Goal: Task Accomplishment & Management: Use online tool/utility

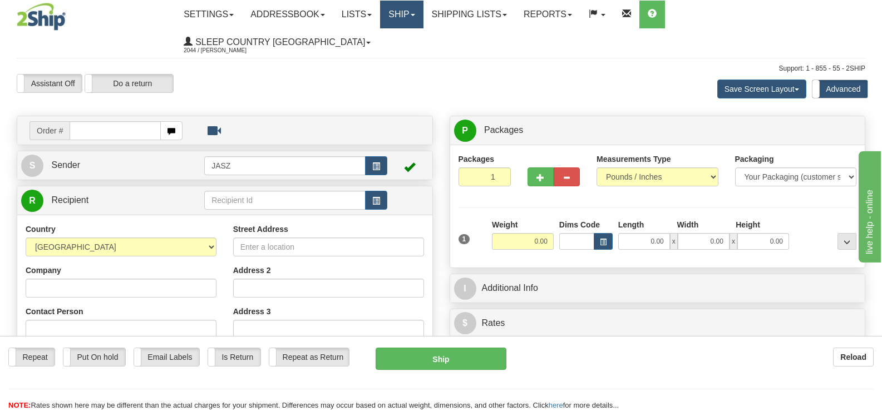
click at [423, 17] on link "Ship" at bounding box center [401, 15] width 43 height 28
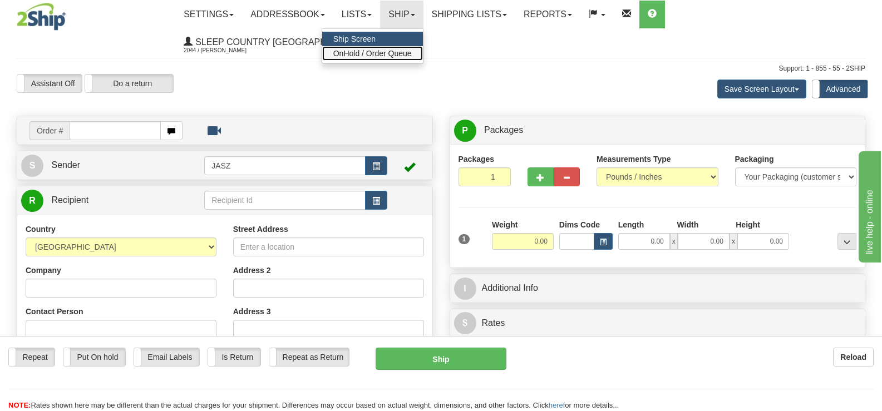
click at [412, 54] on span "OnHold / Order Queue" at bounding box center [372, 53] width 78 height 9
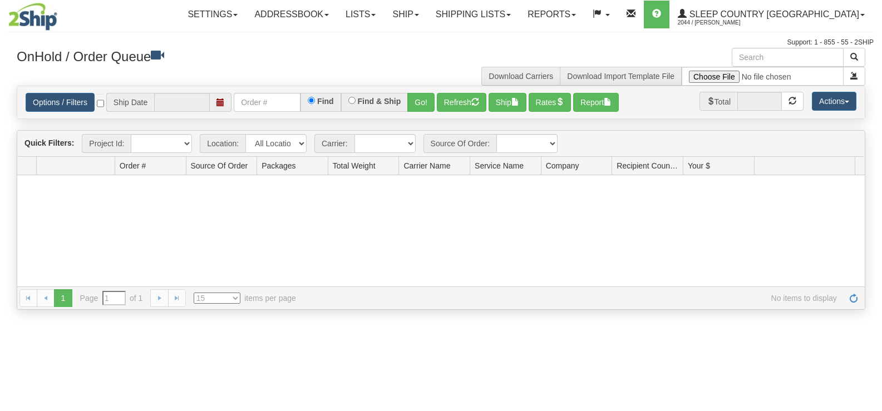
type input "[DATE]"
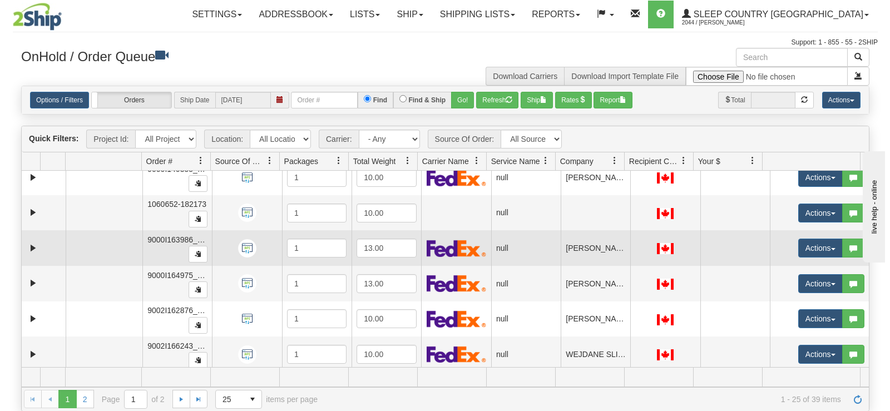
scroll to position [410, 0]
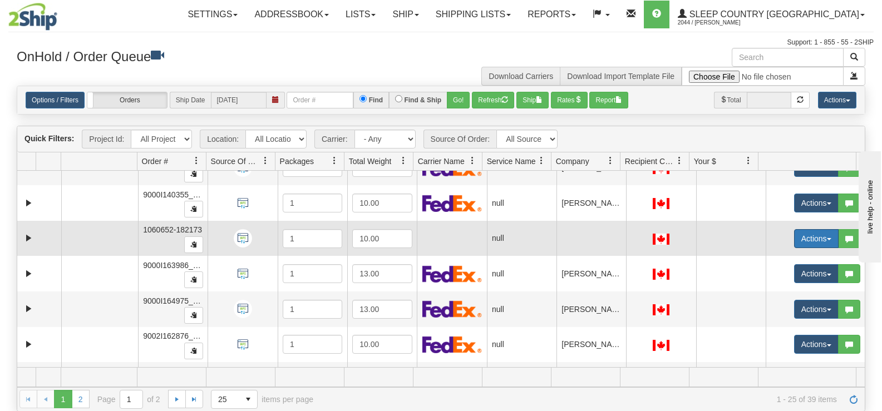
click at [801, 242] on button "Actions" at bounding box center [816, 238] width 45 height 19
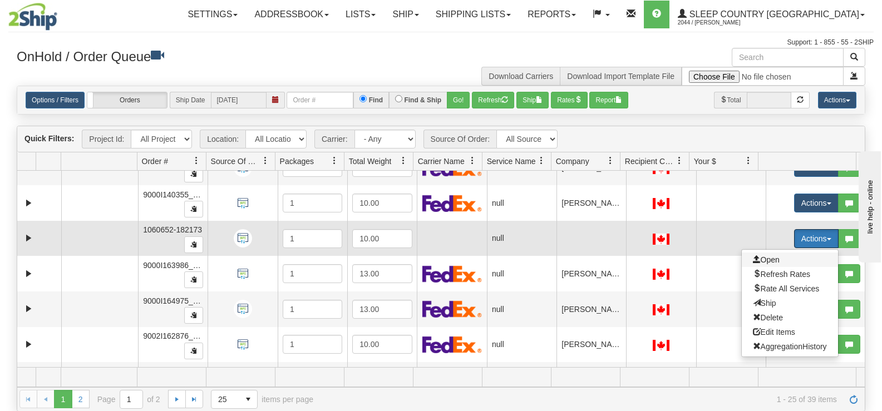
click at [771, 259] on span "Open" at bounding box center [766, 259] width 27 height 9
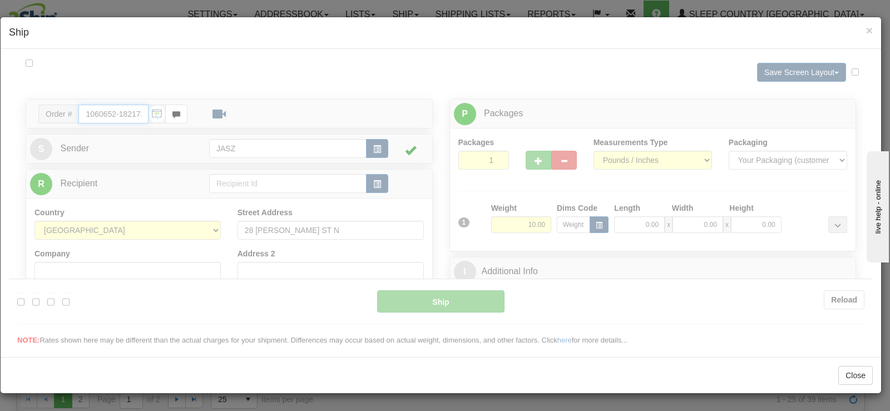
type input "09:57"
type input "16:00"
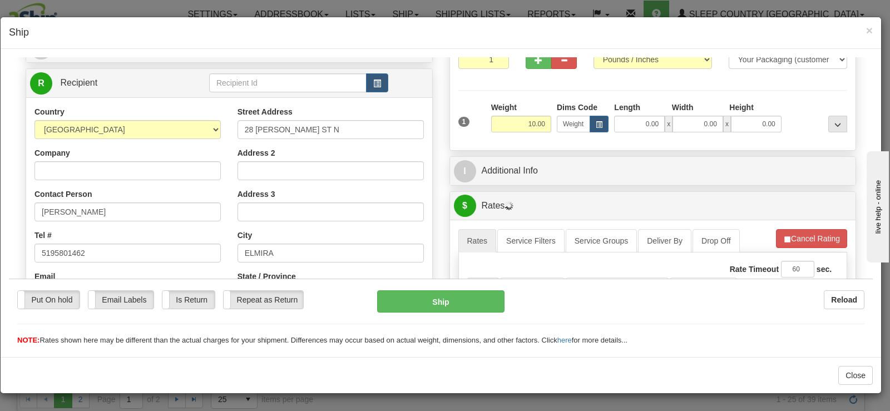
scroll to position [111, 0]
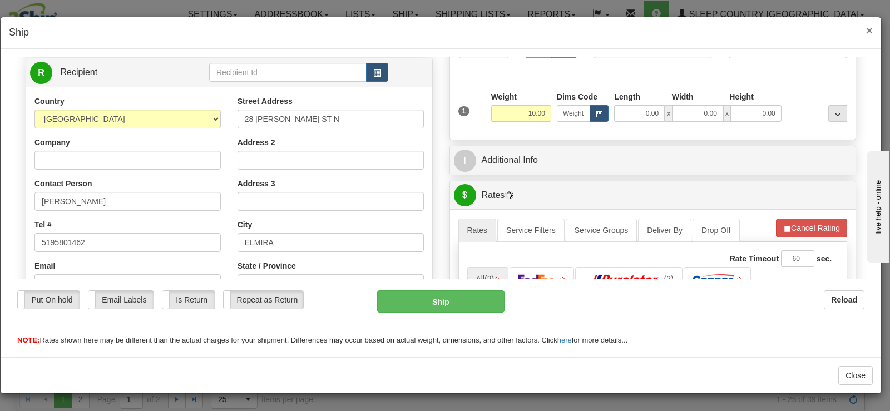
click at [871, 29] on span "×" at bounding box center [870, 30] width 7 height 13
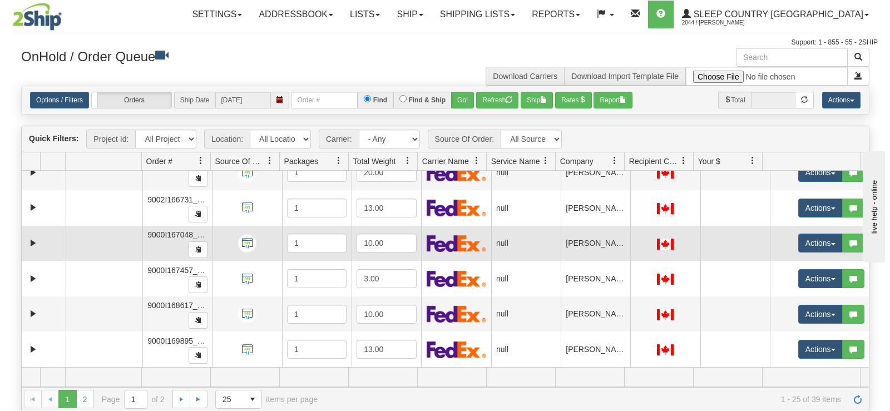
scroll to position [633, 0]
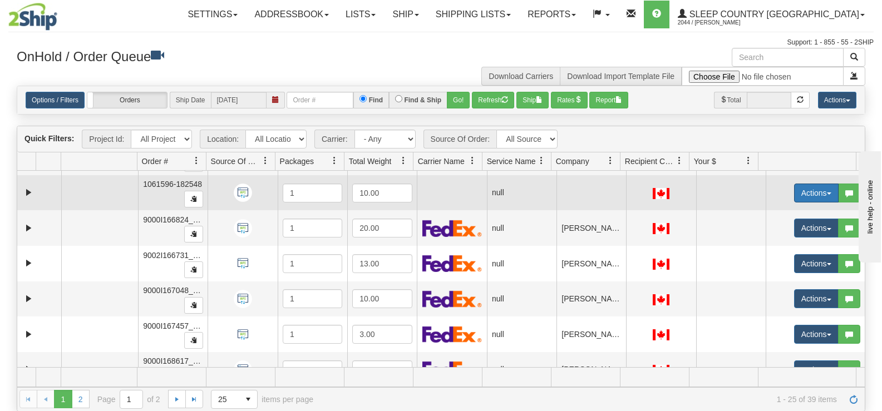
click at [807, 188] on button "Actions" at bounding box center [816, 193] width 45 height 19
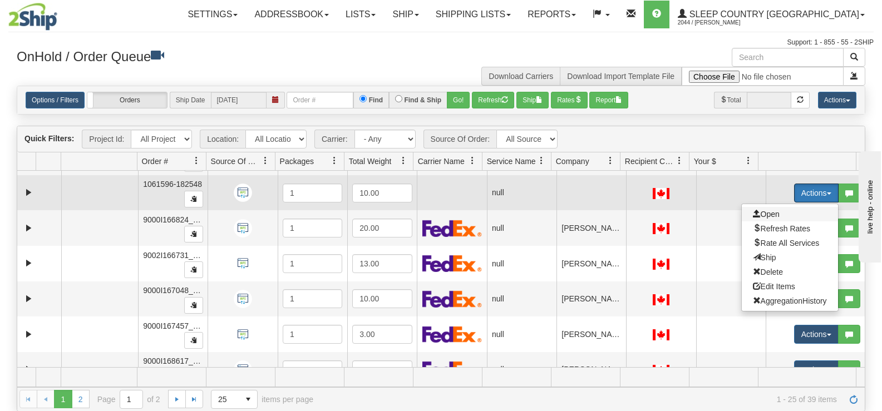
click at [753, 215] on span at bounding box center [757, 214] width 8 height 8
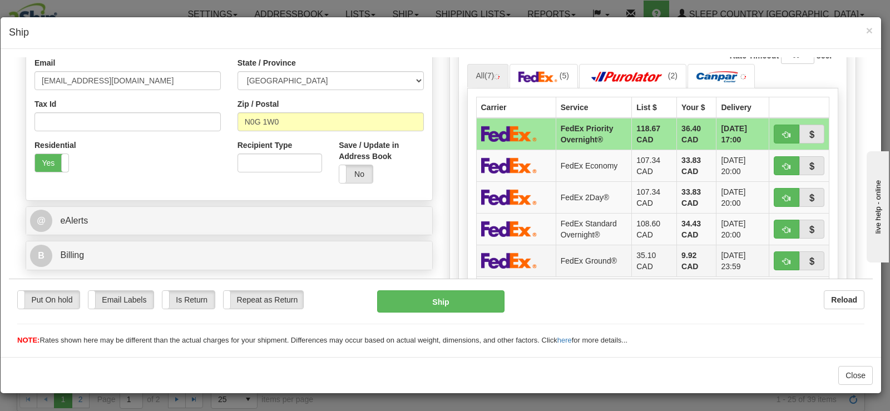
scroll to position [334, 0]
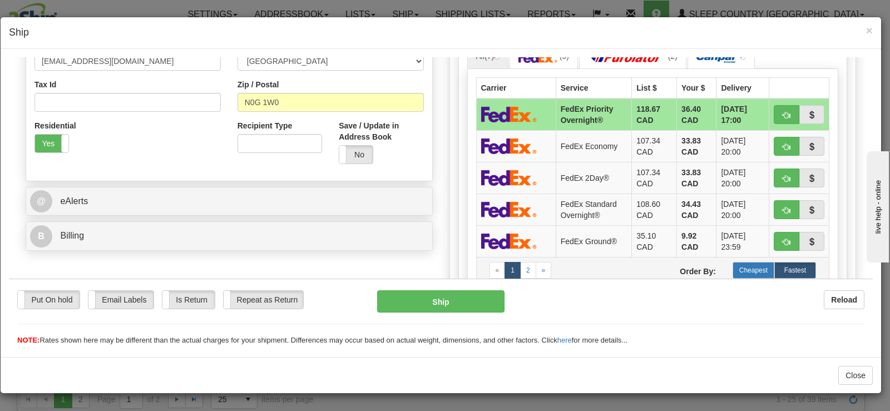
click at [739, 263] on label "Cheapest" at bounding box center [754, 270] width 42 height 17
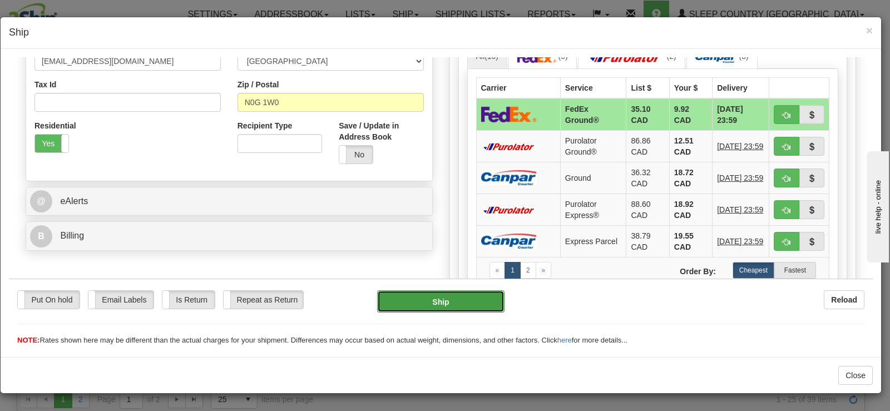
click at [454, 297] on button "Ship" at bounding box center [440, 301] width 127 height 22
type input "92"
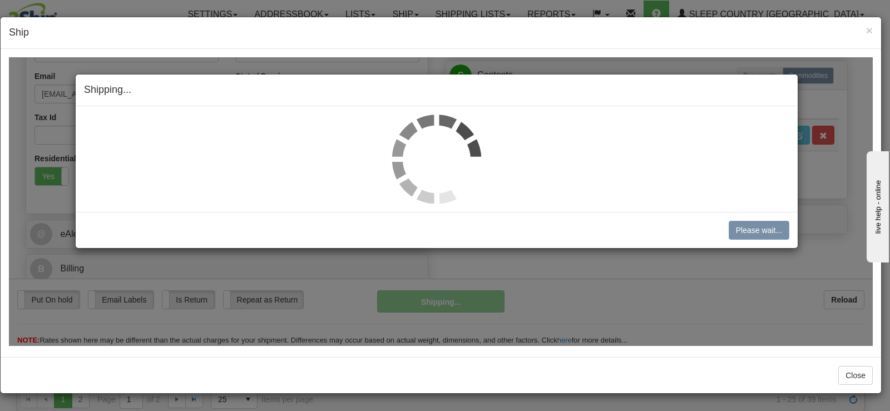
scroll to position [301, 0]
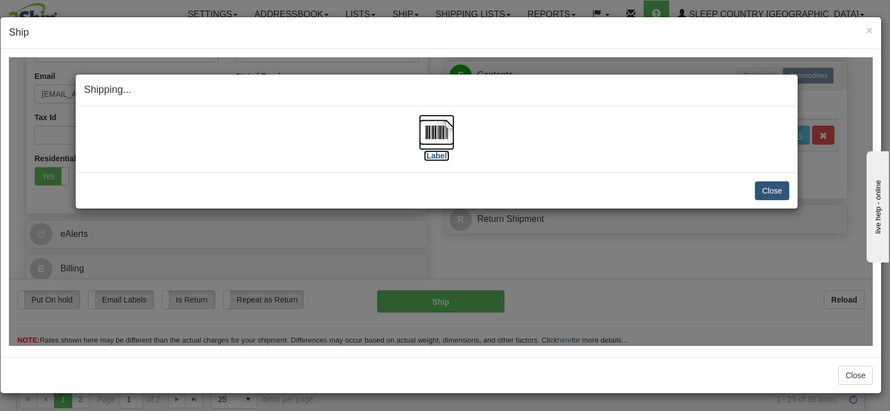
click at [441, 136] on img at bounding box center [437, 132] width 36 height 36
click at [755, 190] on div "Close Cancel" at bounding box center [437, 190] width 706 height 19
click at [760, 190] on button "Close" at bounding box center [772, 190] width 35 height 19
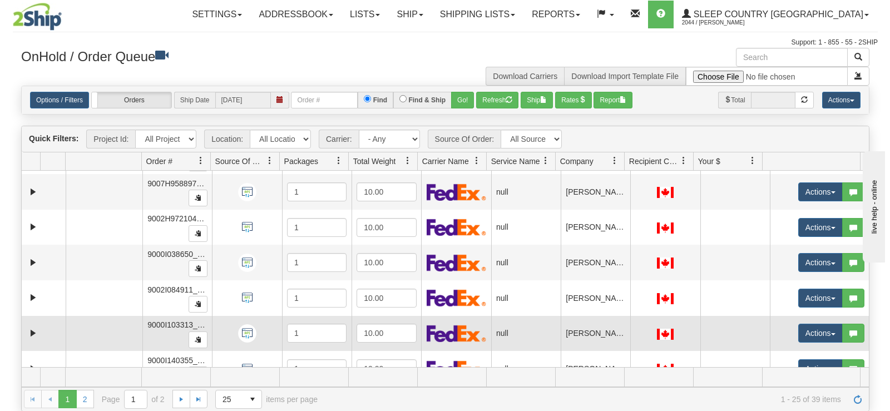
scroll to position [243, 0]
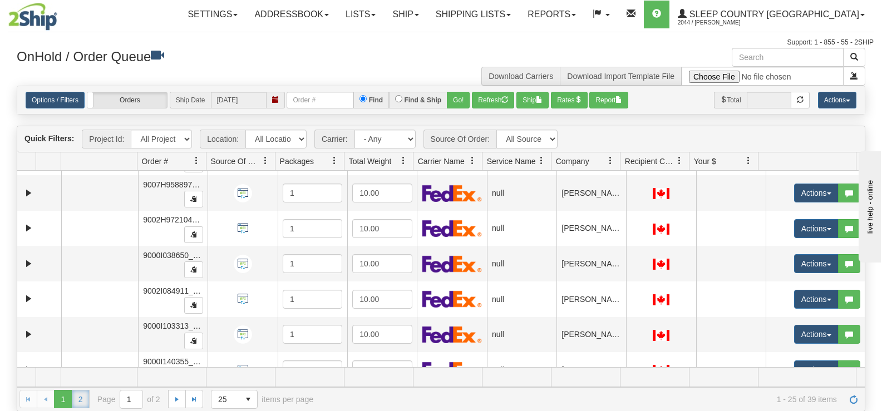
click at [83, 400] on link "2" at bounding box center [81, 399] width 18 height 18
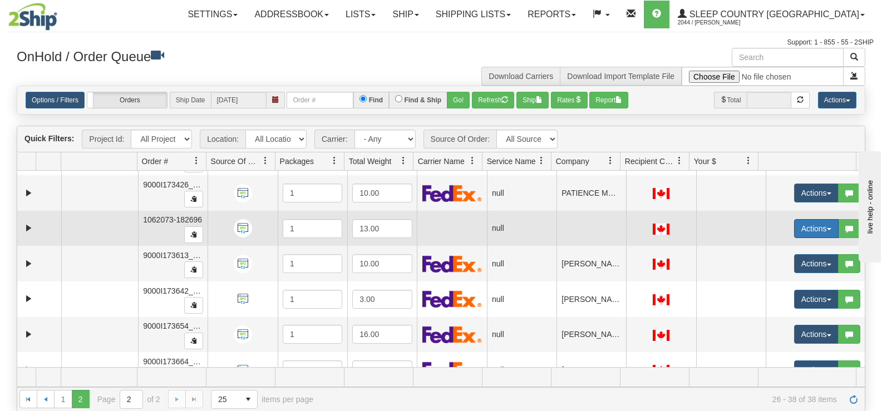
click at [807, 224] on button "Actions" at bounding box center [816, 228] width 45 height 19
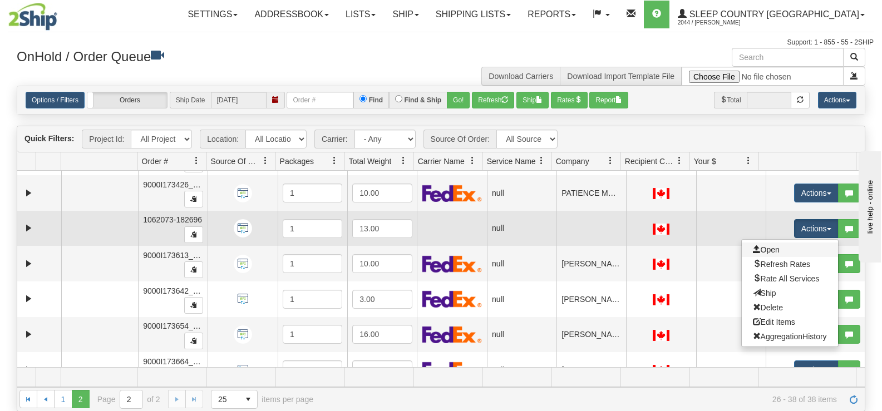
click at [784, 249] on link "Open" at bounding box center [790, 250] width 96 height 14
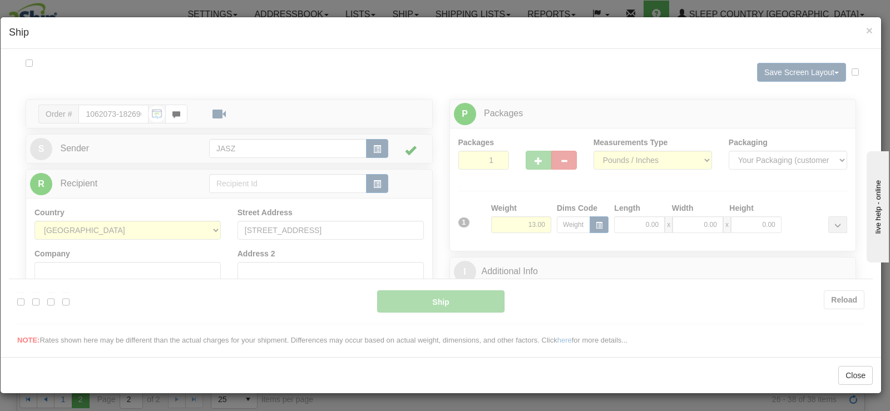
scroll to position [0, 0]
type input "09:59"
type input "16:00"
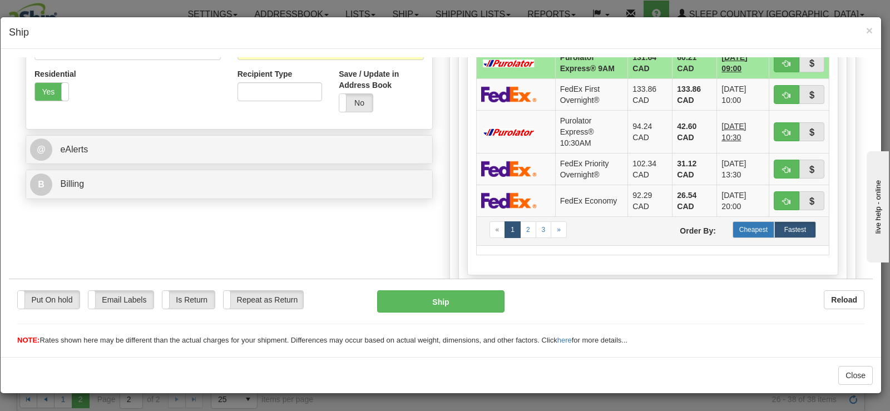
scroll to position [390, 0]
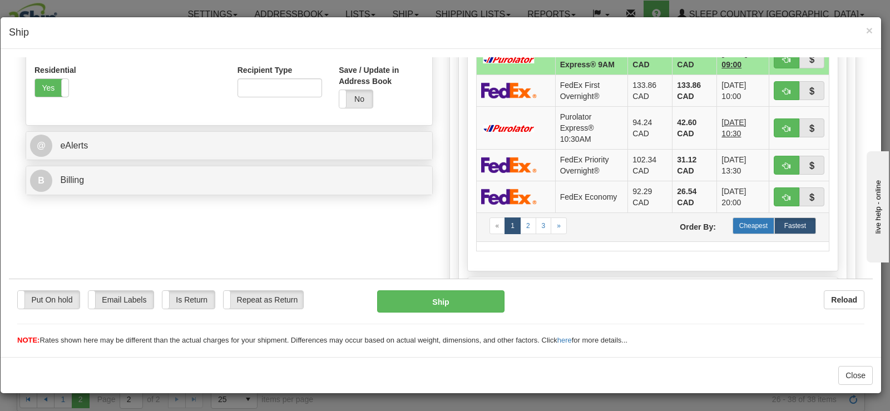
click at [742, 227] on label "Cheapest" at bounding box center [754, 225] width 42 height 17
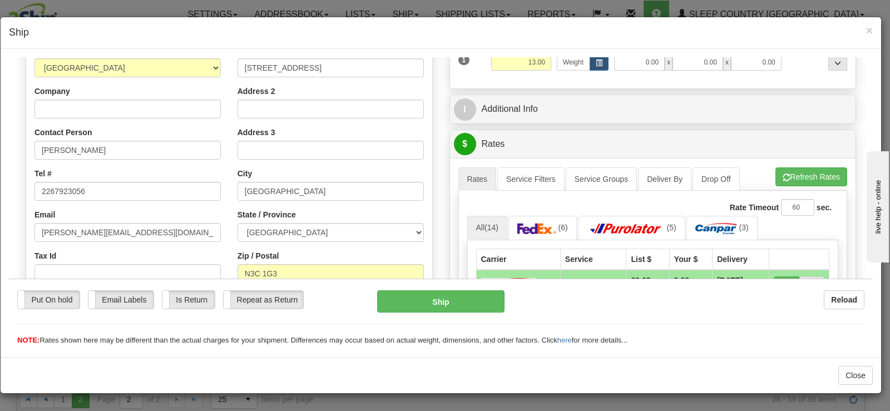
scroll to position [111, 0]
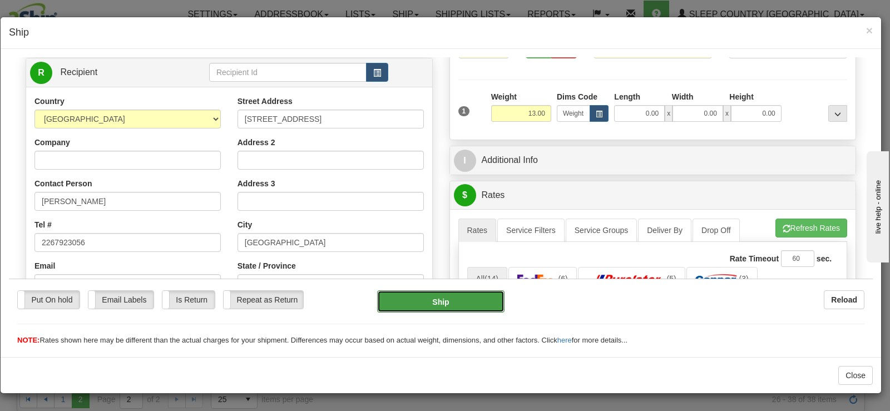
click at [467, 308] on button "Ship" at bounding box center [440, 301] width 127 height 22
type input "1"
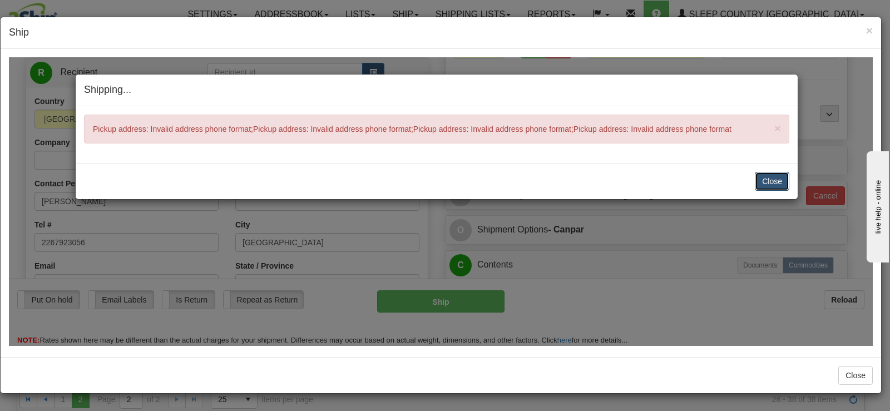
click at [786, 175] on button "Close" at bounding box center [772, 180] width 35 height 19
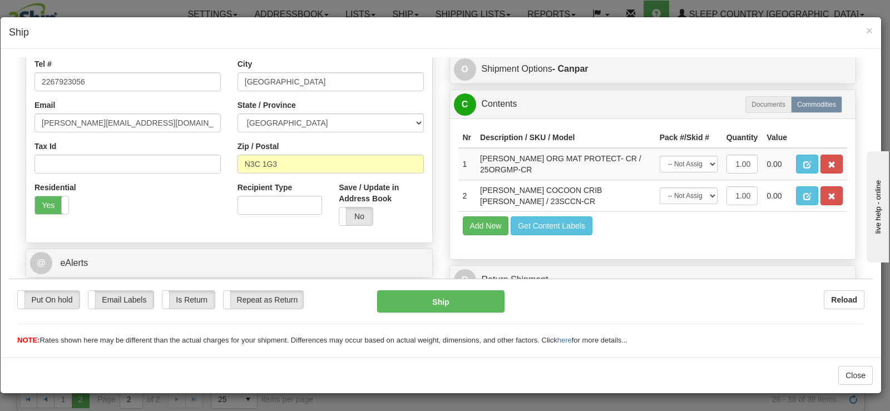
scroll to position [301, 0]
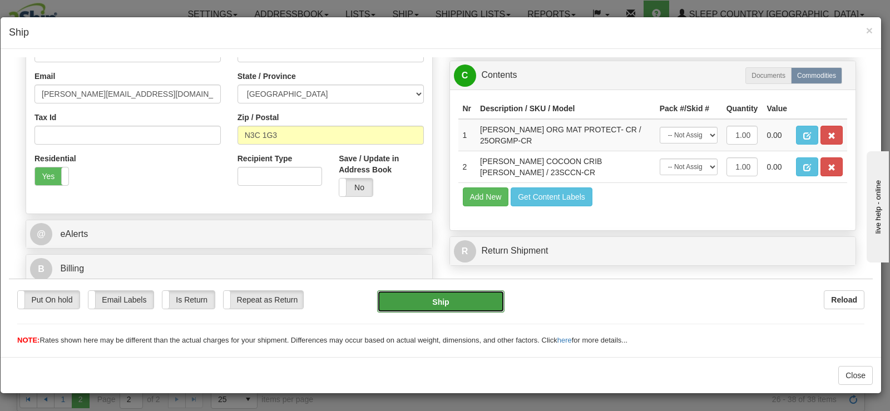
click at [437, 301] on button "Ship" at bounding box center [440, 301] width 127 height 22
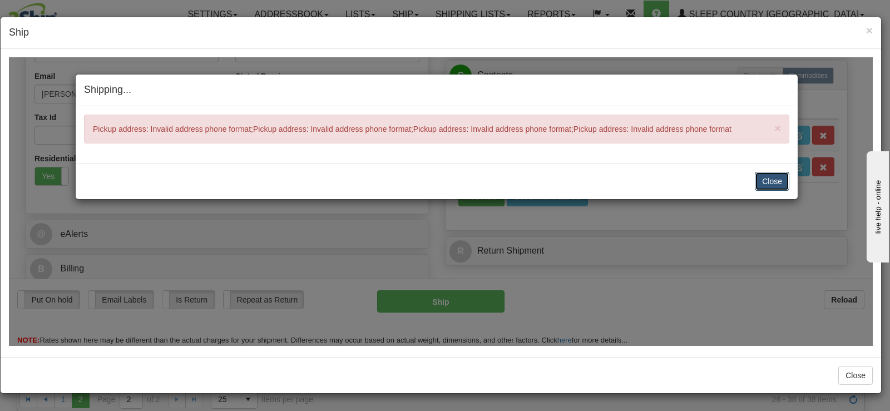
click at [765, 178] on button "Close" at bounding box center [772, 180] width 35 height 19
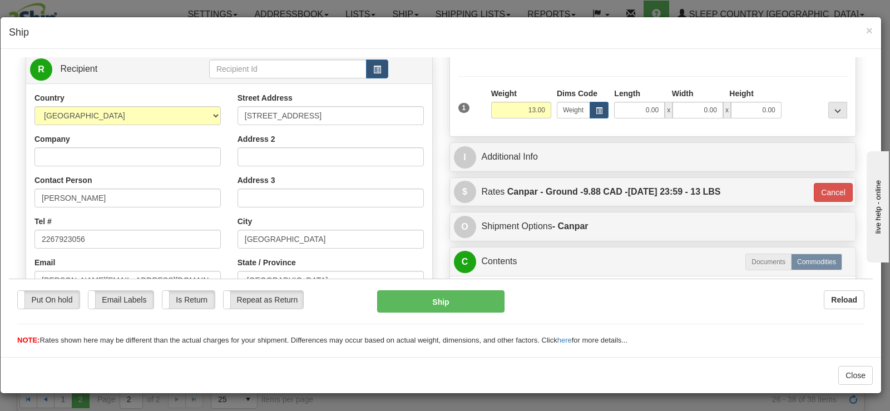
scroll to position [134, 0]
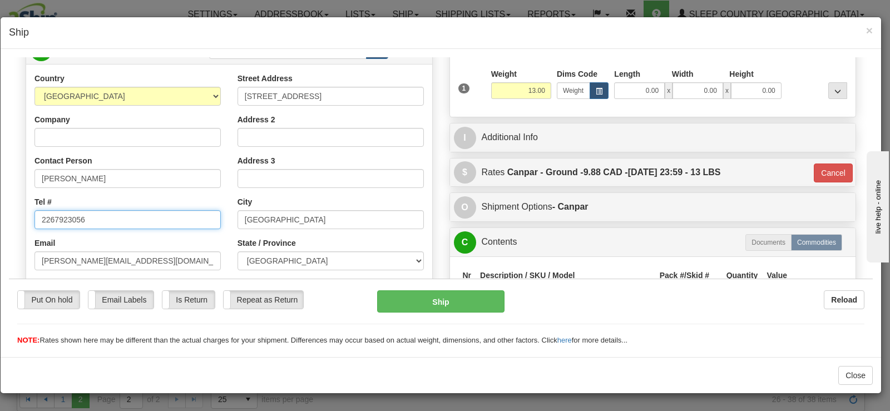
drag, startPoint x: 50, startPoint y: 215, endPoint x: 55, endPoint y: 210, distance: 7.5
click at [50, 215] on input "2267923056" at bounding box center [128, 219] width 186 height 19
type input "[PHONE_NUMBER]"
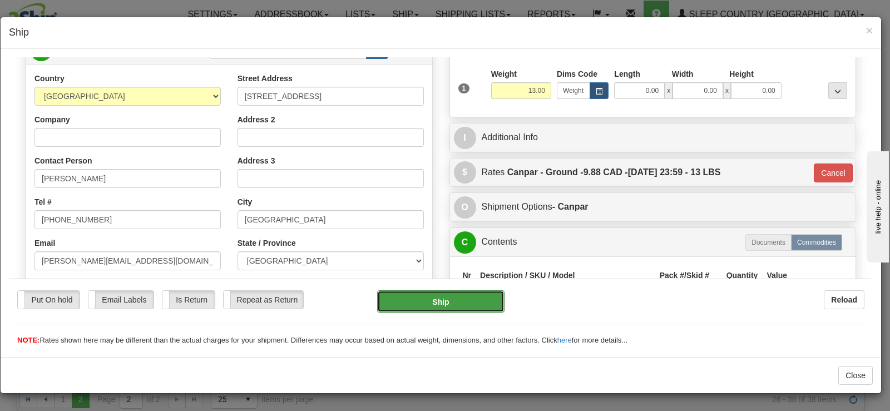
click at [473, 294] on button "Ship" at bounding box center [440, 301] width 127 height 22
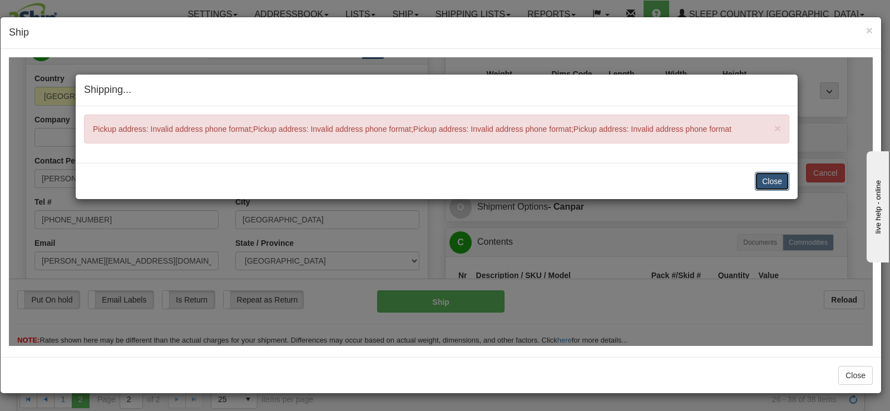
click at [788, 178] on button "Close" at bounding box center [772, 180] width 35 height 19
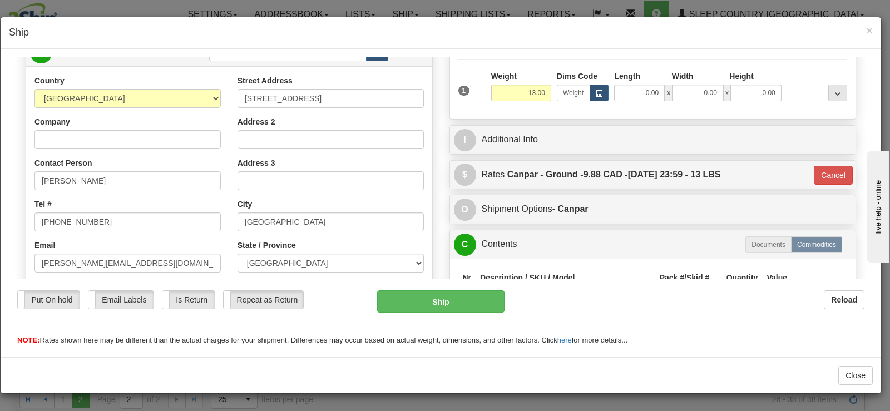
scroll to position [78, 0]
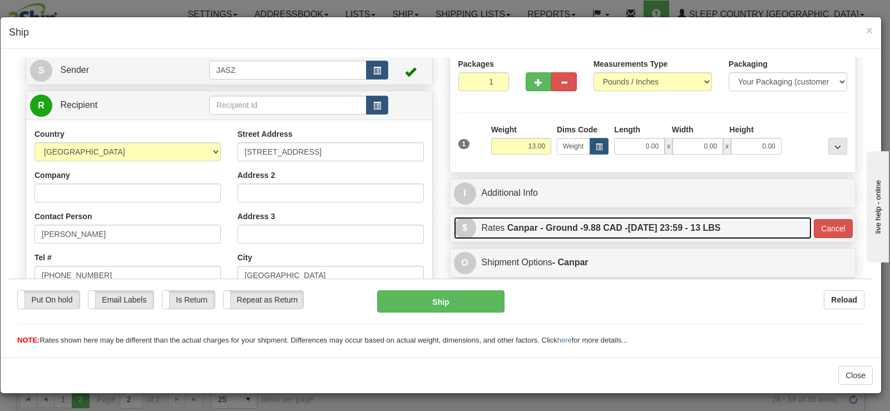
click at [721, 227] on label "Canpar - Ground - 9.88 CAD - [DATE] 23:59 - 13 LBS" at bounding box center [615, 227] width 214 height 22
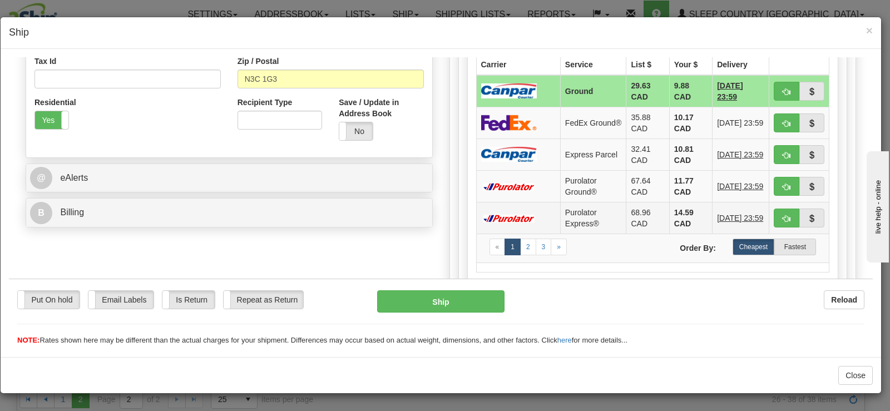
scroll to position [357, 0]
click at [640, 120] on td "35.88 CAD" at bounding box center [648, 123] width 43 height 32
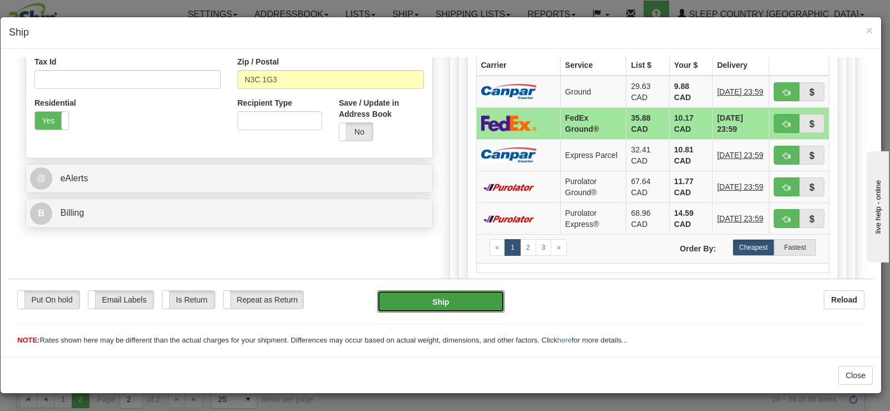
click at [455, 301] on button "Ship" at bounding box center [440, 301] width 127 height 22
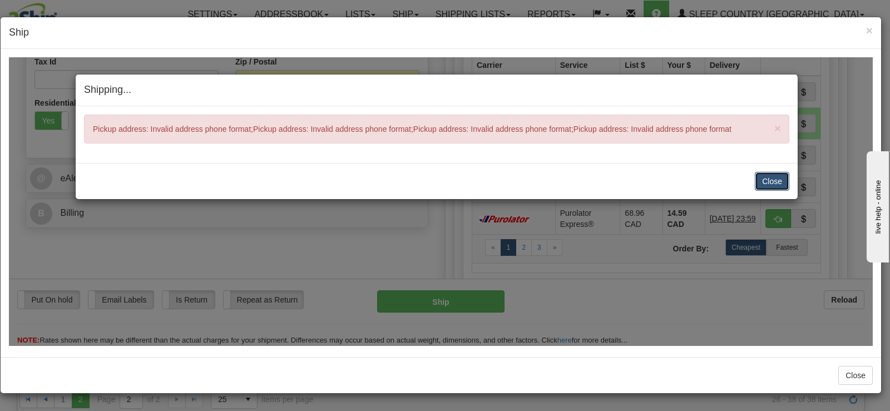
click at [770, 173] on button "Close" at bounding box center [772, 180] width 35 height 19
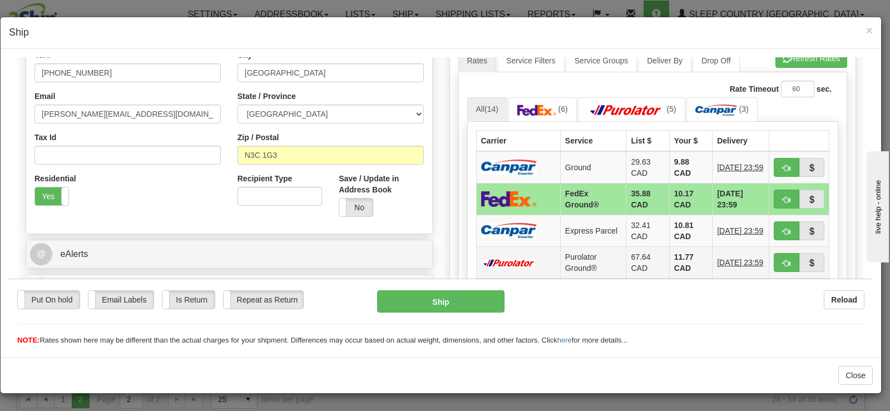
scroll to position [301, 0]
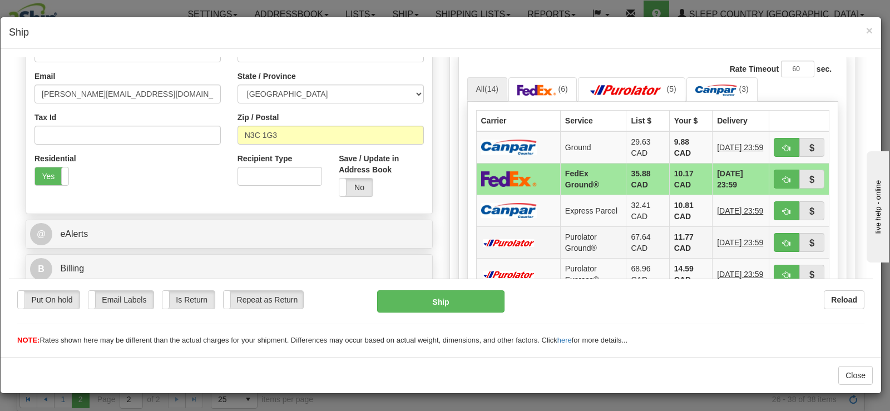
click at [627, 240] on td "67.64 CAD" at bounding box center [648, 242] width 43 height 32
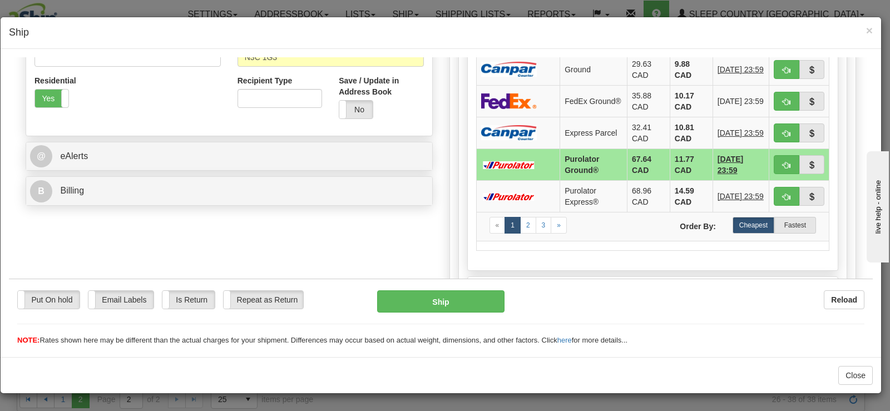
scroll to position [412, 0]
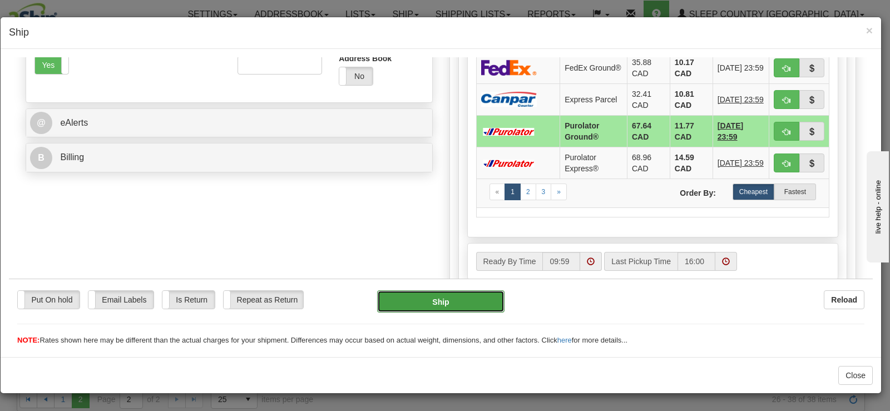
click at [440, 291] on button "Ship" at bounding box center [440, 301] width 127 height 22
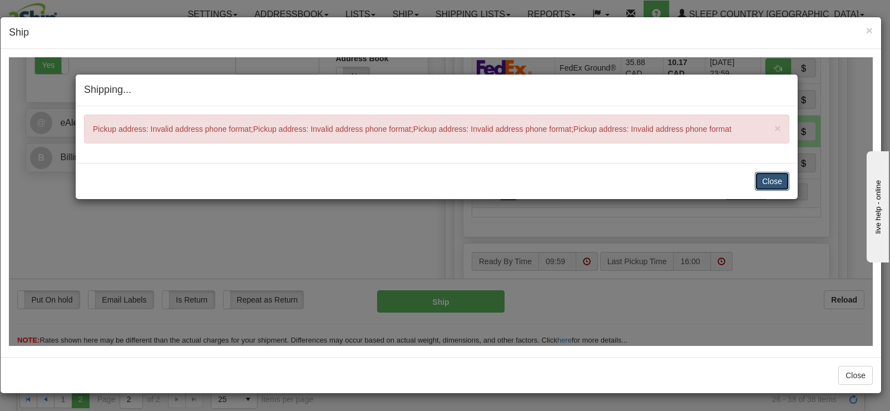
click at [776, 180] on button "Close" at bounding box center [772, 180] width 35 height 19
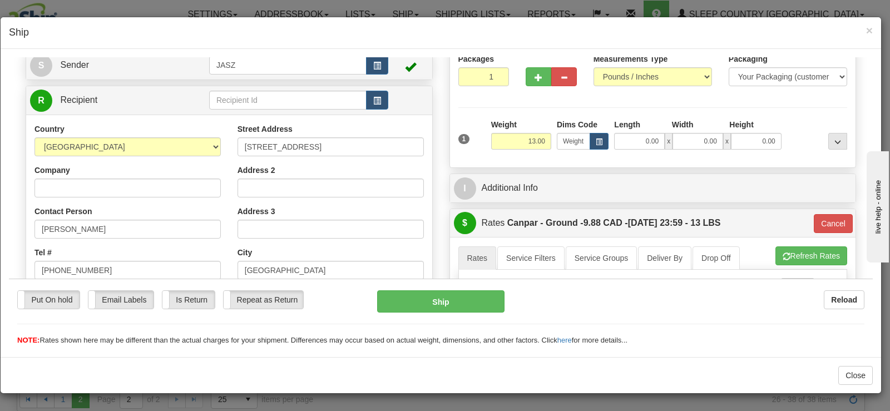
scroll to position [78, 0]
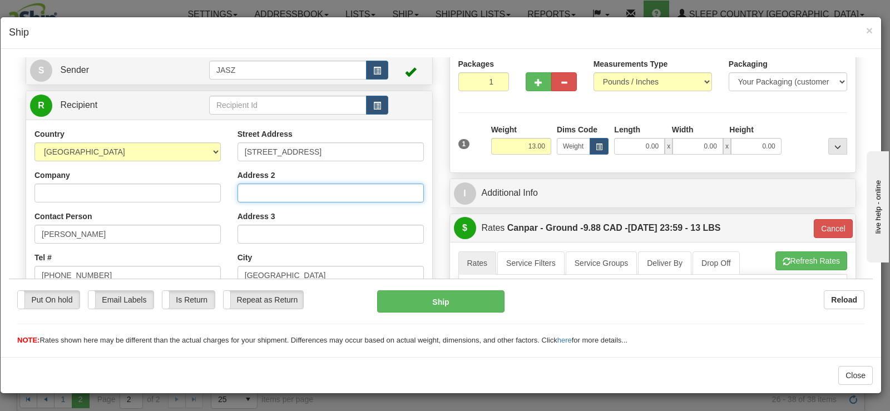
click at [303, 186] on input "Address 2" at bounding box center [331, 192] width 186 height 19
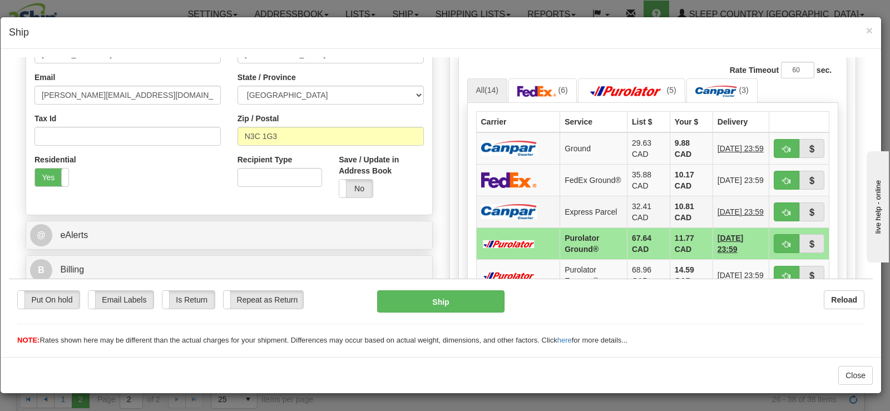
scroll to position [301, 0]
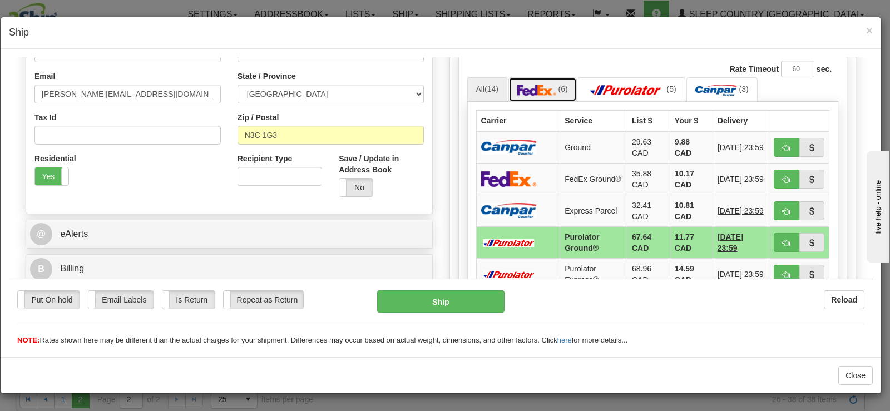
click at [549, 85] on img at bounding box center [537, 89] width 39 height 11
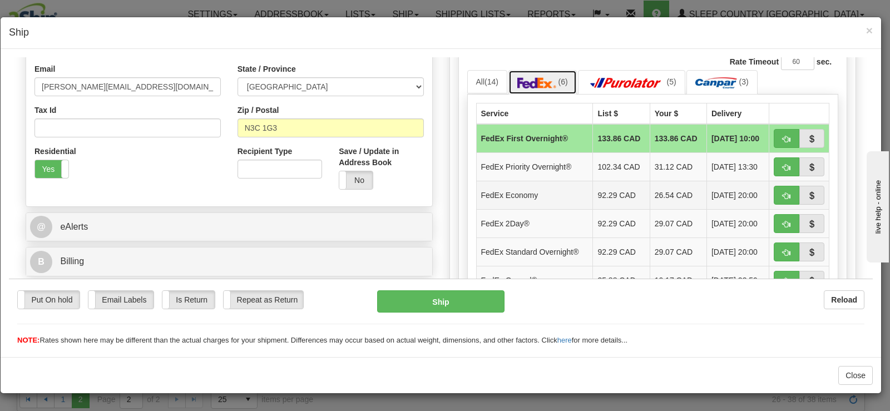
scroll to position [412, 0]
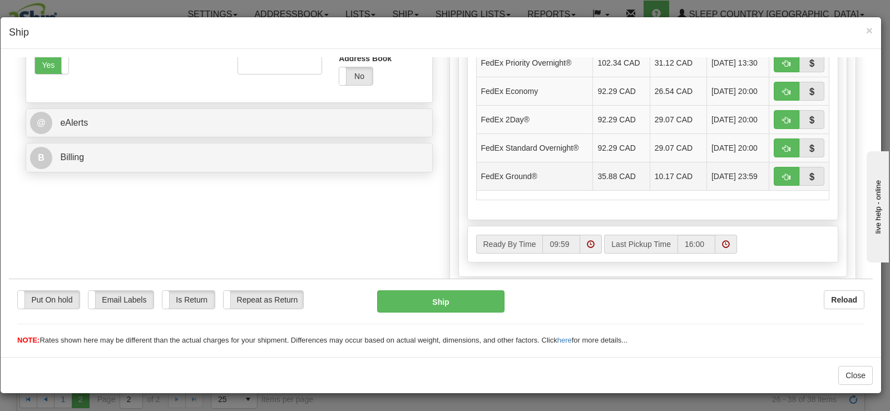
click at [650, 184] on td "10.17 CAD" at bounding box center [678, 175] width 57 height 28
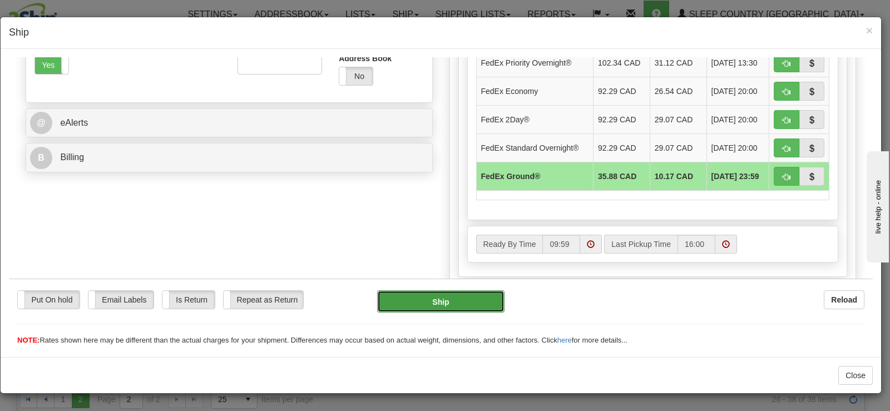
click at [465, 292] on button "Ship" at bounding box center [440, 301] width 127 height 22
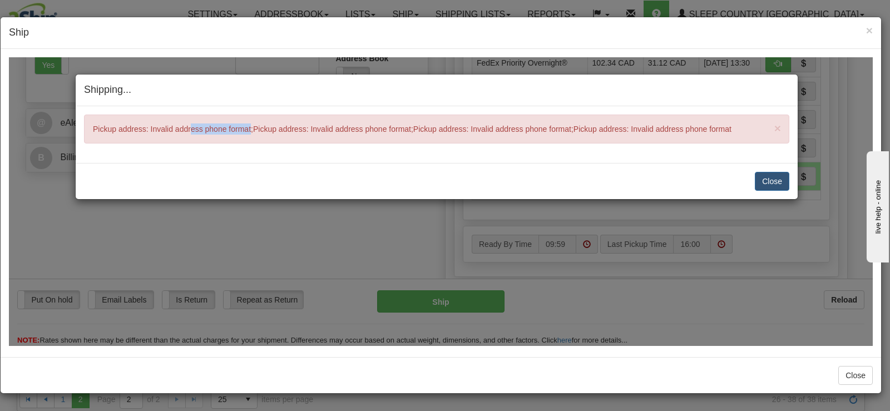
drag, startPoint x: 191, startPoint y: 137, endPoint x: 252, endPoint y: 139, distance: 60.7
click at [252, 139] on div "× Pickup address: Invalid address phone format;Pickup address: Invalid address …" at bounding box center [437, 128] width 706 height 29
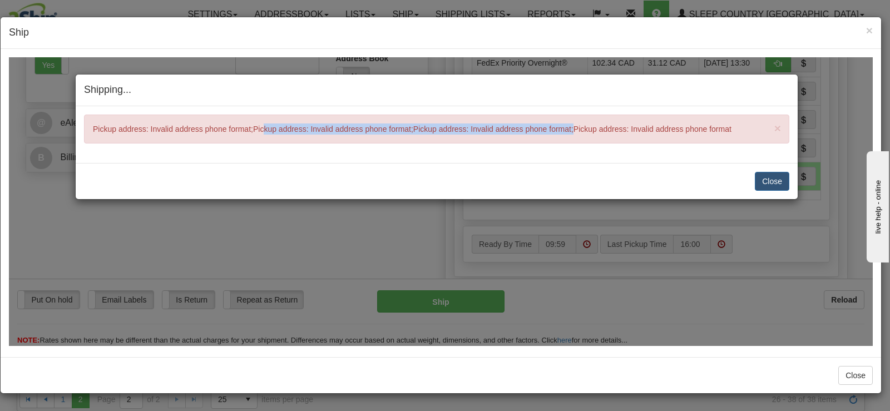
drag, startPoint x: 263, startPoint y: 132, endPoint x: 738, endPoint y: 171, distance: 476.3
click at [659, 154] on div "× Pickup address: Invalid address phone format;Pickup address: Invalid address …" at bounding box center [437, 134] width 722 height 57
click at [771, 181] on button "Close" at bounding box center [772, 180] width 35 height 19
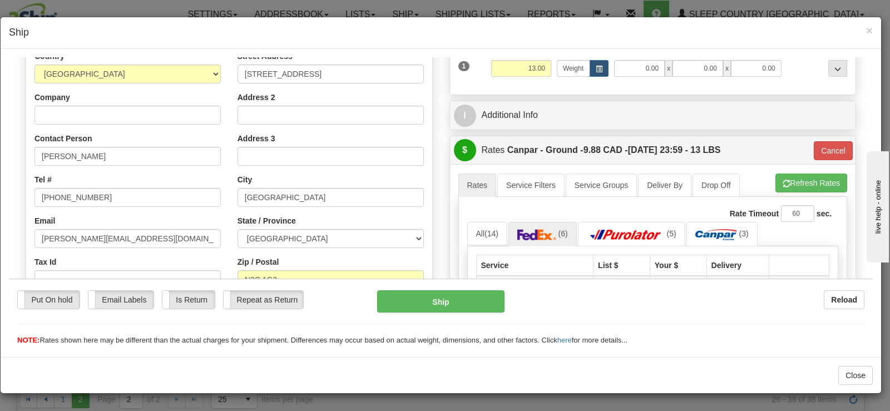
scroll to position [78, 0]
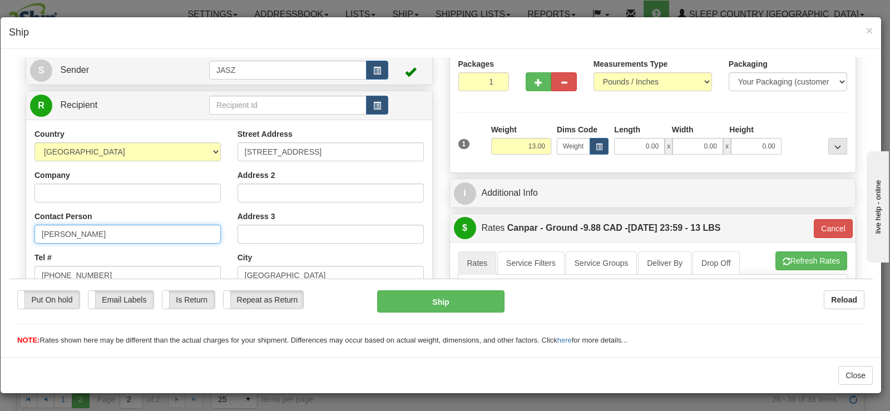
click at [95, 231] on input "[PERSON_NAME]" at bounding box center [128, 233] width 186 height 19
type input "[PERSON_NAME]"
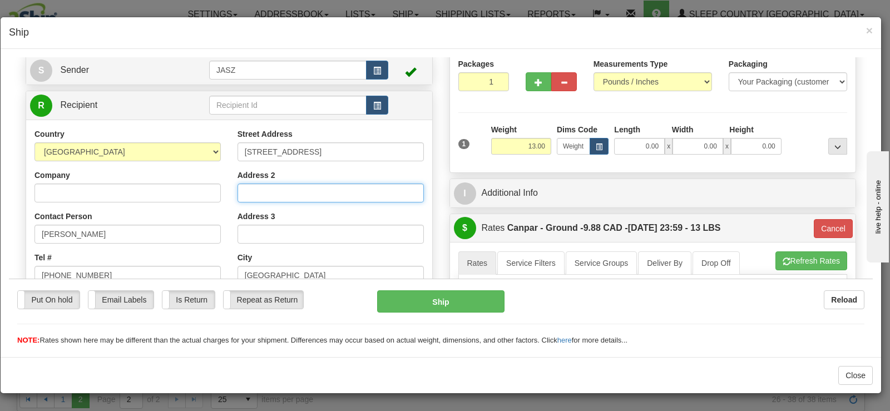
click at [322, 199] on input "Address 2" at bounding box center [331, 192] width 186 height 19
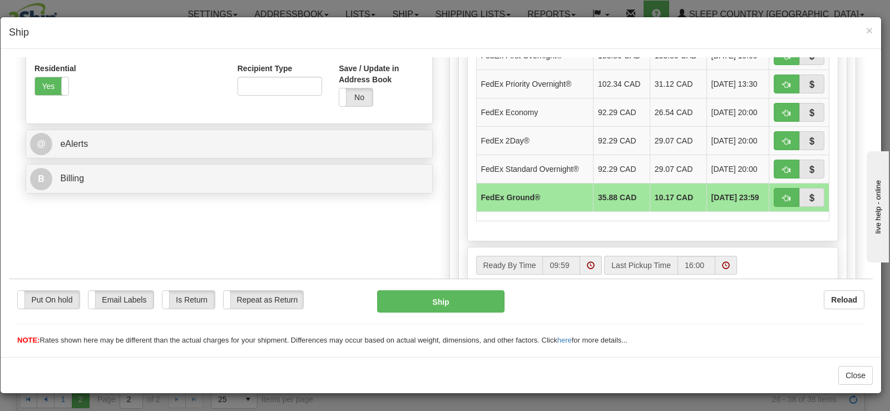
scroll to position [412, 0]
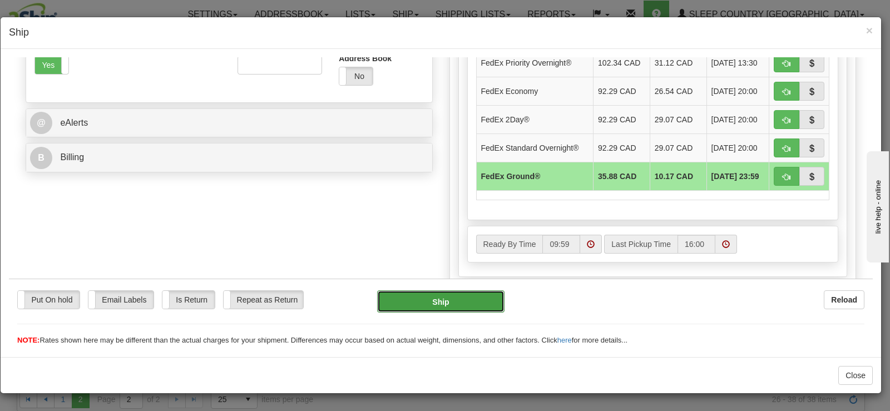
click at [466, 305] on button "Ship" at bounding box center [440, 301] width 127 height 22
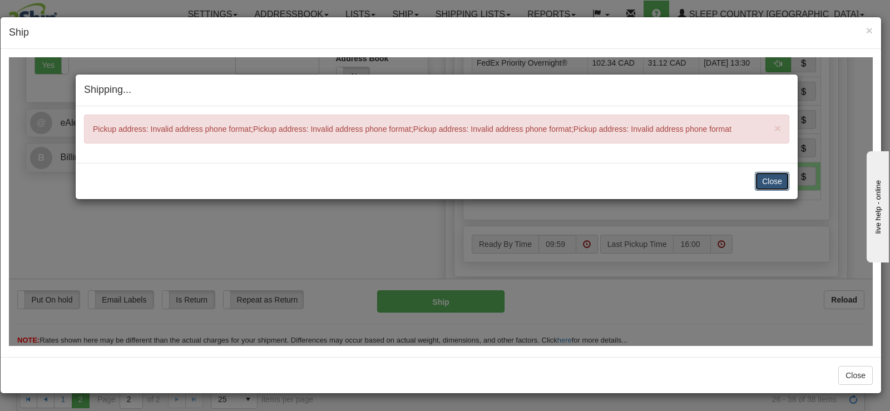
click at [775, 176] on button "Close" at bounding box center [772, 180] width 35 height 19
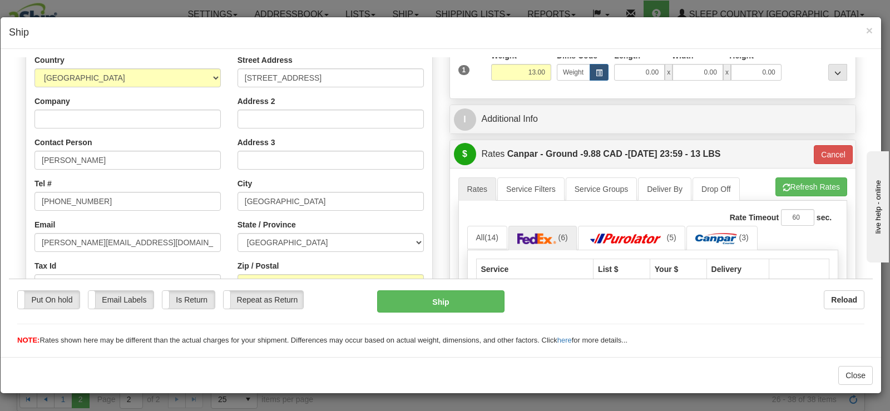
scroll to position [134, 0]
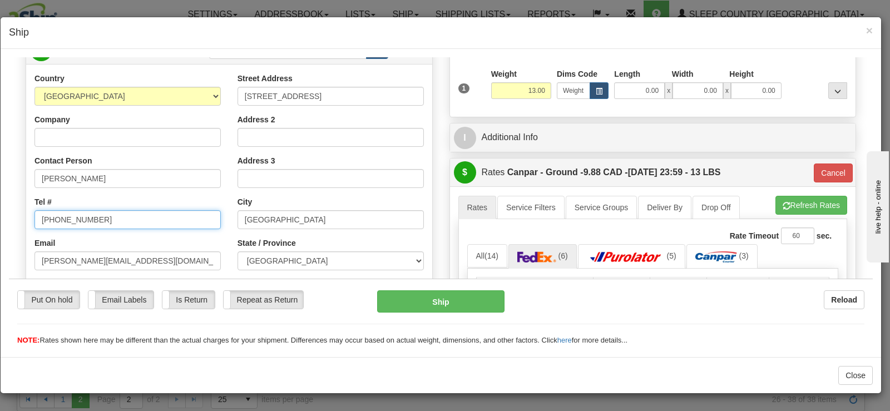
drag, startPoint x: 75, startPoint y: 216, endPoint x: 134, endPoint y: 227, distance: 60.0
click at [79, 215] on input "[PHONE_NUMBER]" at bounding box center [128, 219] width 186 height 19
drag, startPoint x: 135, startPoint y: 227, endPoint x: 9, endPoint y: 260, distance: 130.7
click at [9, 205] on html "Please wait... Attention! Ok Add to Bidding... Preview Custom Documents Preview…" at bounding box center [441, 67] width 864 height 289
type input "2267923056"
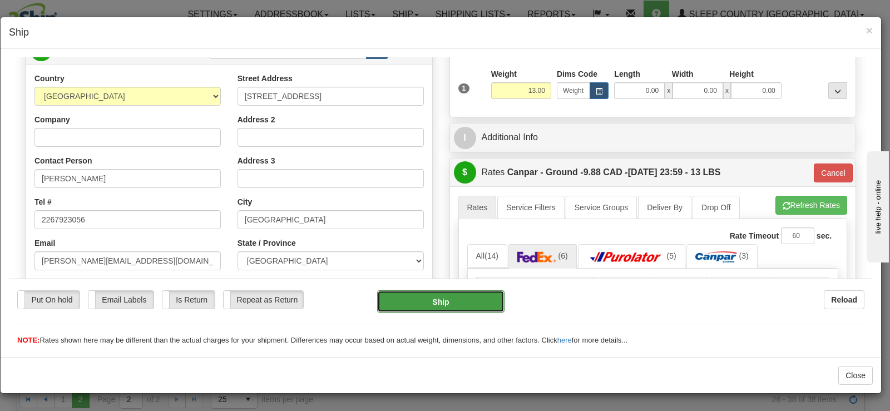
click at [459, 297] on button "Ship" at bounding box center [440, 301] width 127 height 22
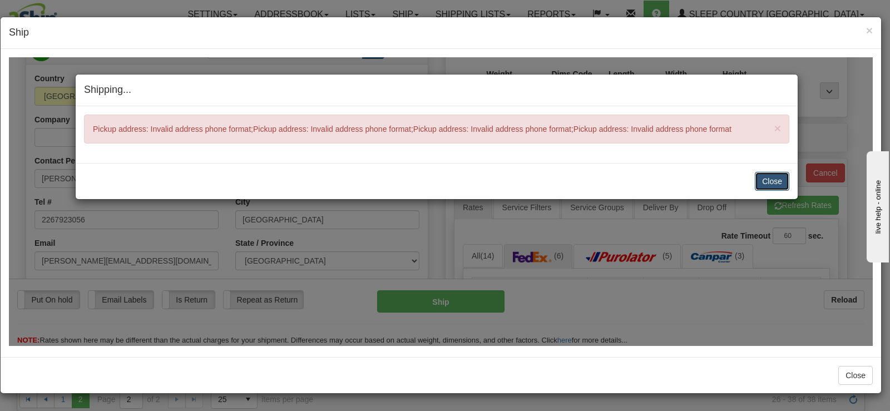
click at [783, 179] on button "Close" at bounding box center [772, 180] width 35 height 19
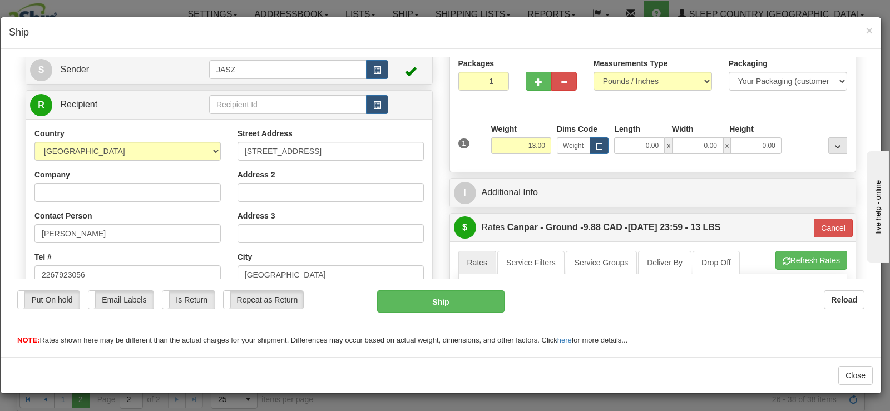
scroll to position [78, 0]
drag, startPoint x: 309, startPoint y: 152, endPoint x: 0, endPoint y: 122, distance: 310.9
click at [9, 122] on html "Please wait... Attention! Ok Add to Bidding... Preview Custom Documents Preview…" at bounding box center [441, 122] width 864 height 289
paste input "[STREET_ADDRESS]"
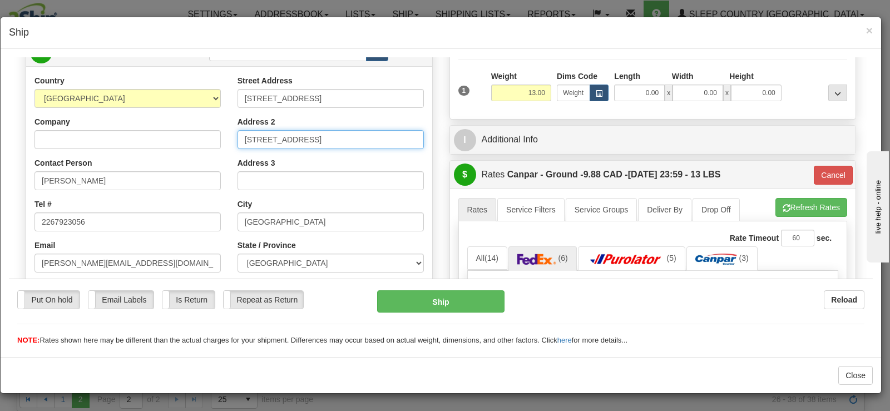
scroll to position [134, 0]
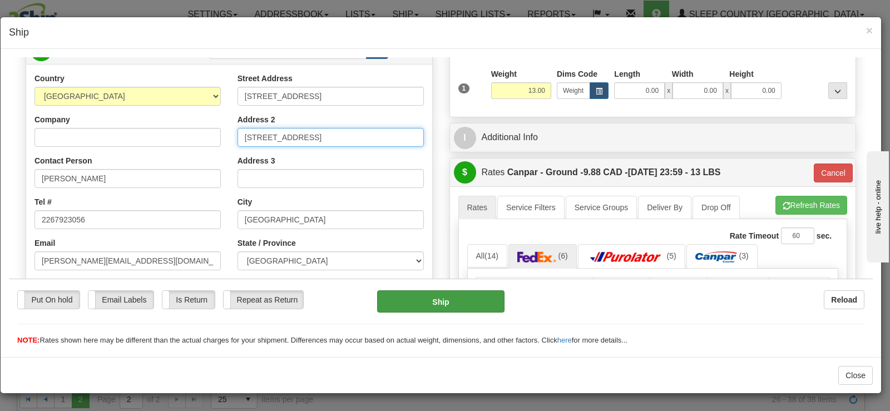
type input "[STREET_ADDRESS]"
click at [447, 297] on button "Ship" at bounding box center [440, 301] width 127 height 22
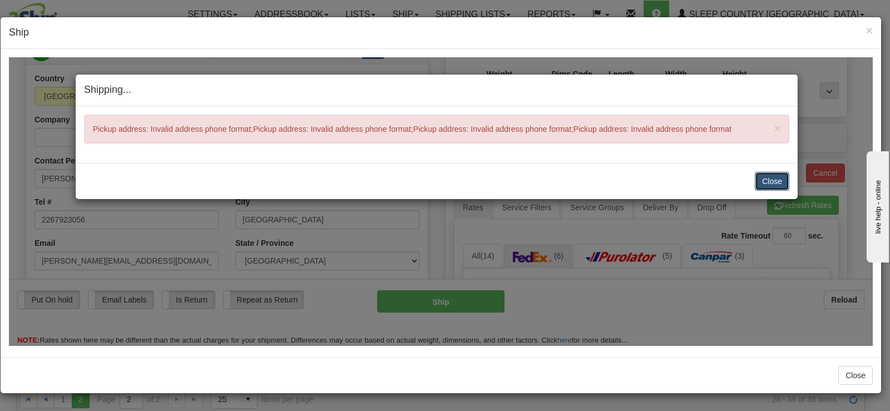
click at [765, 178] on button "Close" at bounding box center [772, 180] width 35 height 19
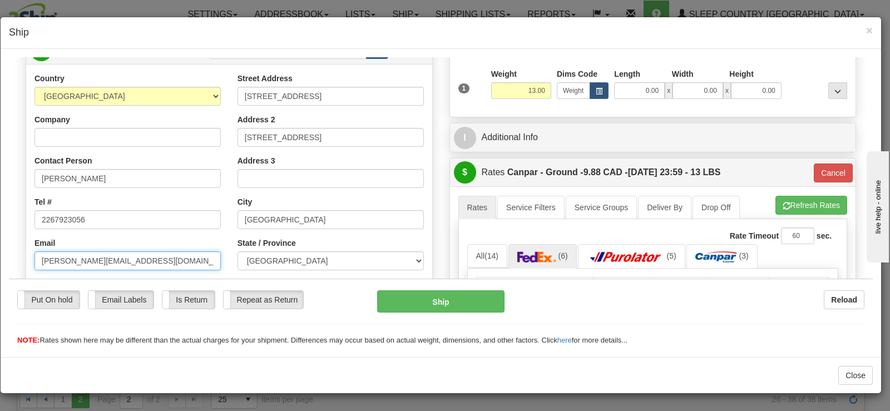
drag, startPoint x: 206, startPoint y: 259, endPoint x: 0, endPoint y: 255, distance: 206.5
click at [9, 211] on html "Please wait... Attention! Ok Add to Bidding... Preview Custom Documents Preview…" at bounding box center [441, 67] width 864 height 289
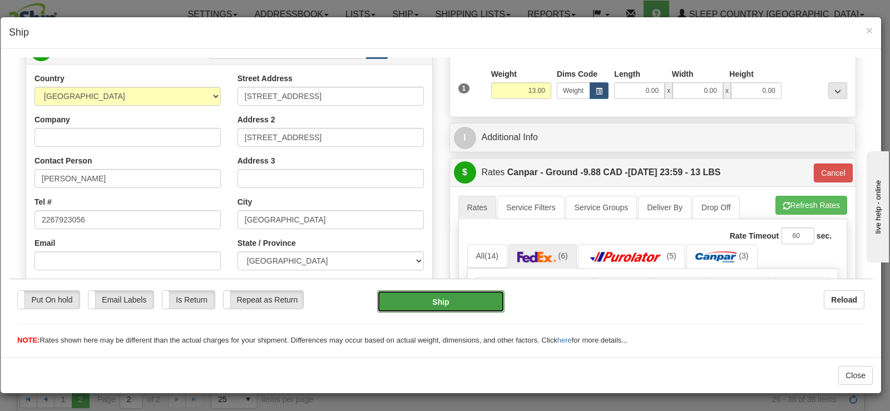
click at [429, 300] on button "Ship" at bounding box center [440, 301] width 127 height 22
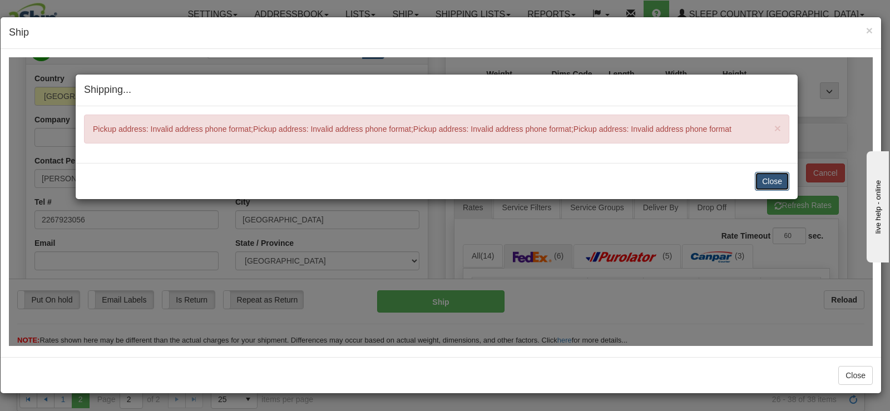
click at [773, 181] on button "Close" at bounding box center [772, 180] width 35 height 19
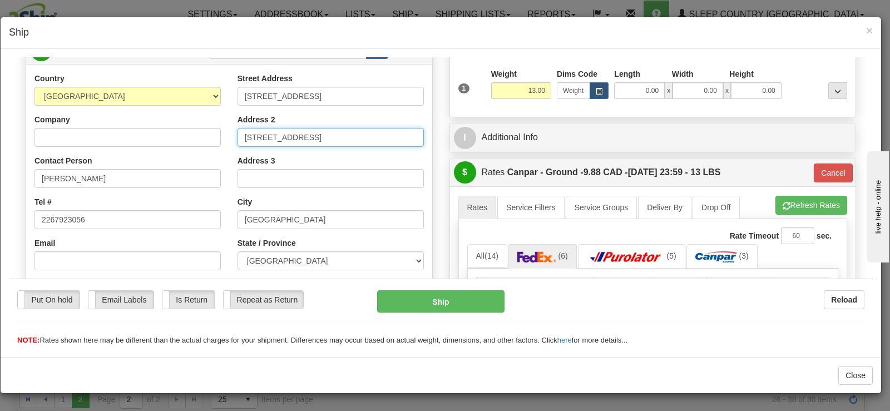
drag, startPoint x: 361, startPoint y: 135, endPoint x: 222, endPoint y: 130, distance: 139.2
click at [260, 132] on input "[STREET_ADDRESS]" at bounding box center [331, 136] width 186 height 19
click at [367, 136] on input "[STREET_ADDRESS]" at bounding box center [331, 136] width 186 height 19
drag, startPoint x: 366, startPoint y: 136, endPoint x: 0, endPoint y: 101, distance: 367.3
click at [9, 101] on html "Please wait... Attention! Ok Add to Bidding... Preview Custom Documents Preview…" at bounding box center [441, 67] width 864 height 289
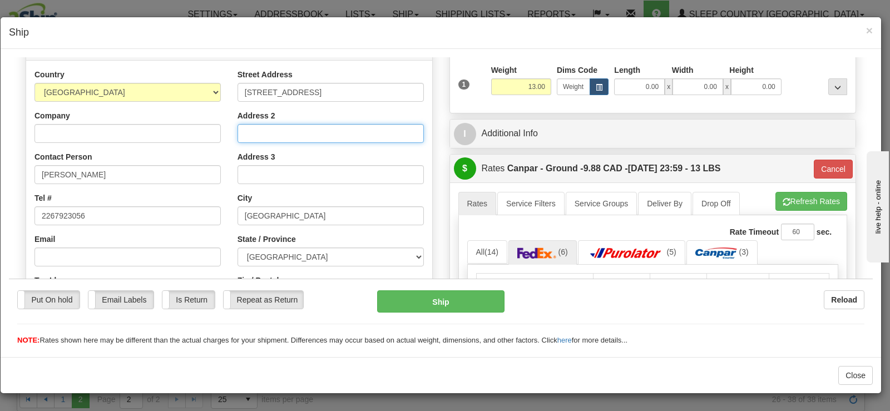
scroll to position [111, 0]
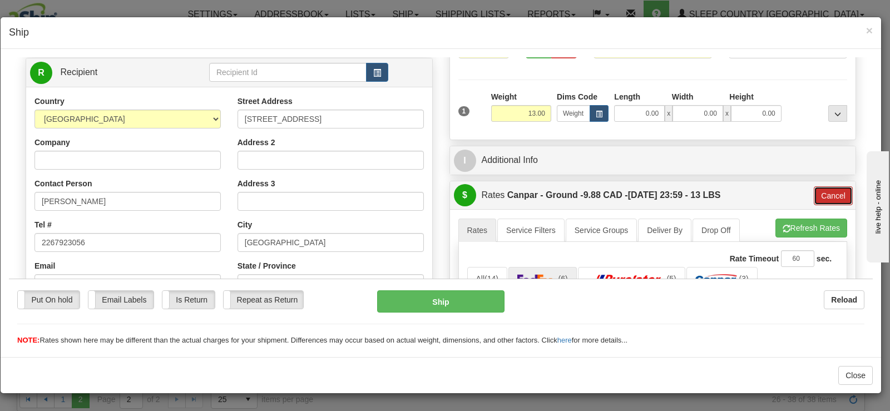
click at [820, 193] on button "Cancel" at bounding box center [833, 195] width 39 height 19
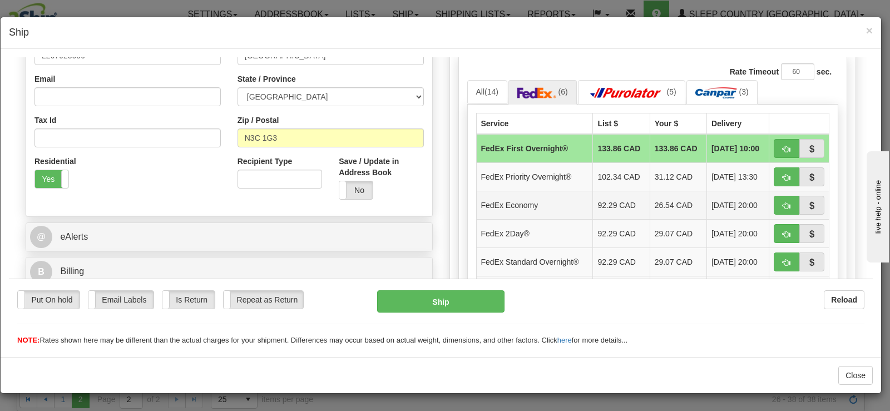
scroll to position [334, 0]
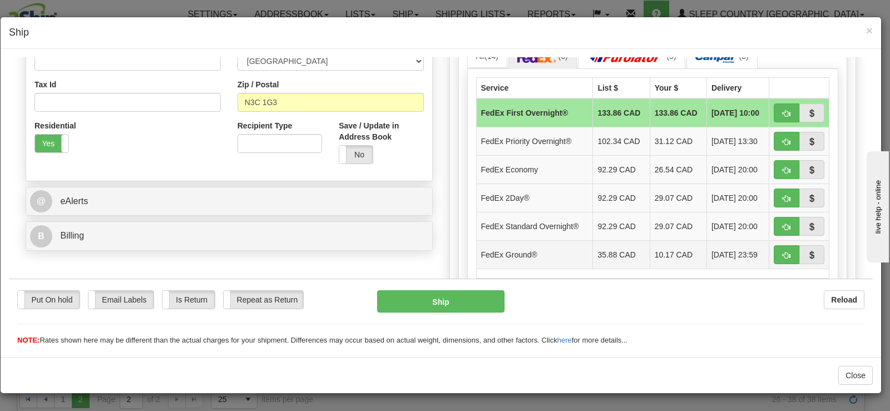
click at [685, 253] on td "10.17 CAD" at bounding box center [678, 254] width 57 height 28
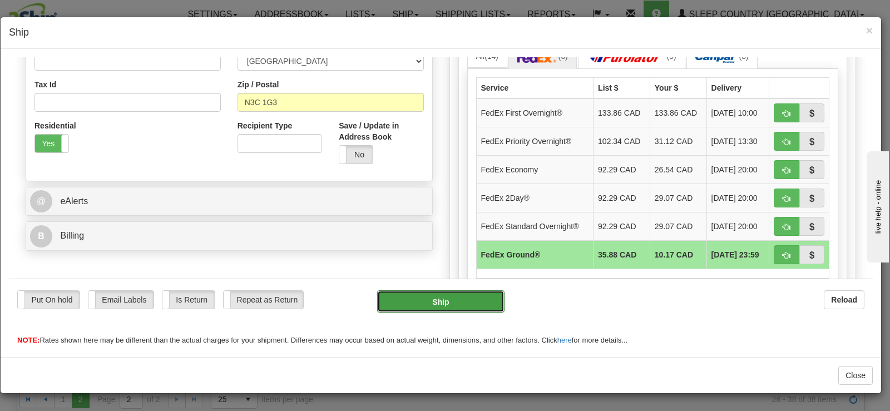
click at [447, 298] on button "Ship" at bounding box center [440, 301] width 127 height 22
type input "92"
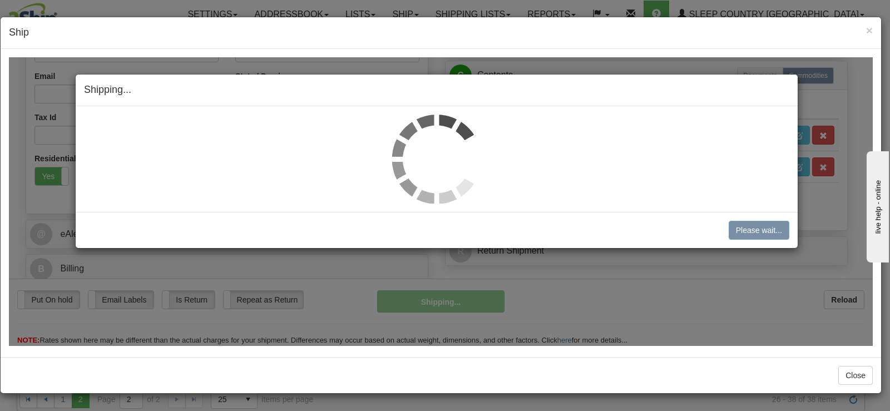
scroll to position [301, 0]
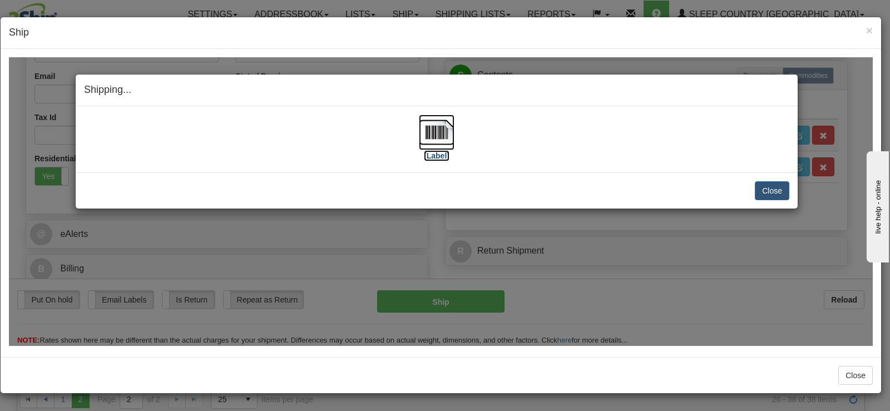
click at [431, 133] on img at bounding box center [437, 132] width 36 height 36
click at [766, 191] on button "Close" at bounding box center [772, 190] width 35 height 19
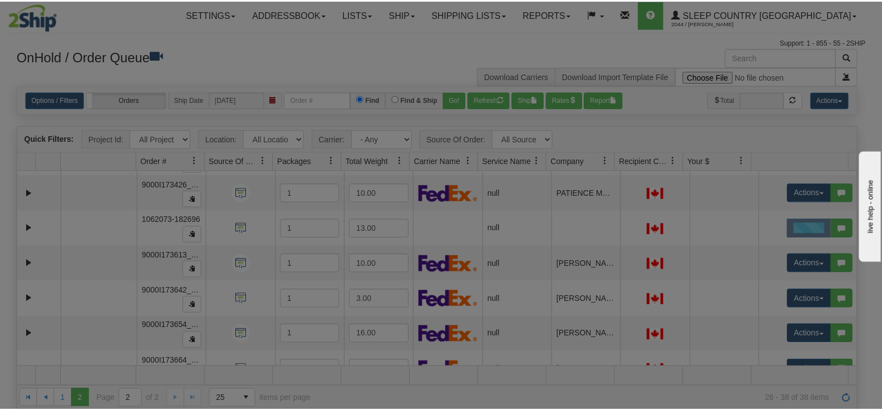
scroll to position [0, 0]
